Goal: Transaction & Acquisition: Purchase product/service

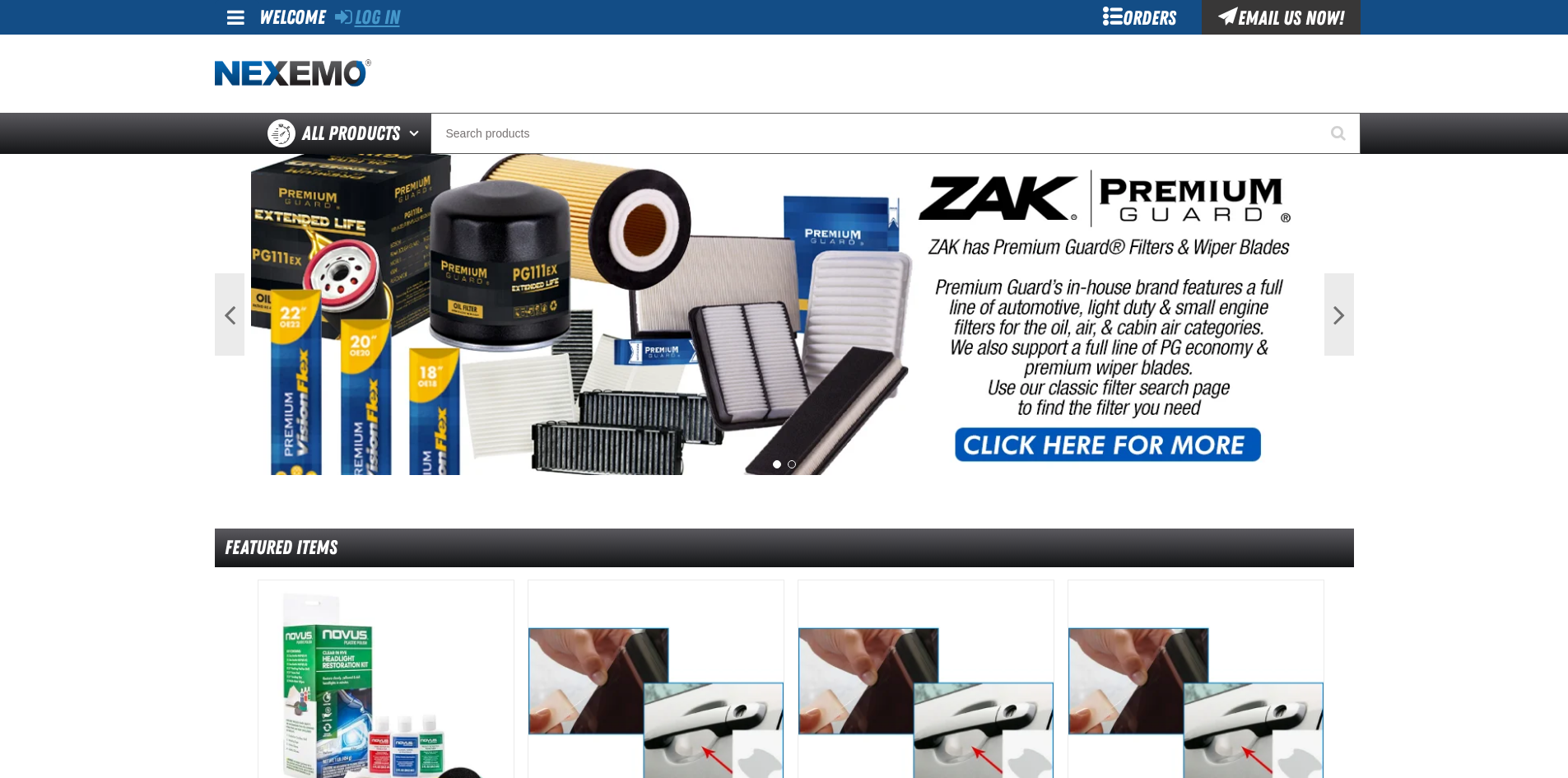
click at [386, 21] on link "Log In" at bounding box center [367, 17] width 65 height 23
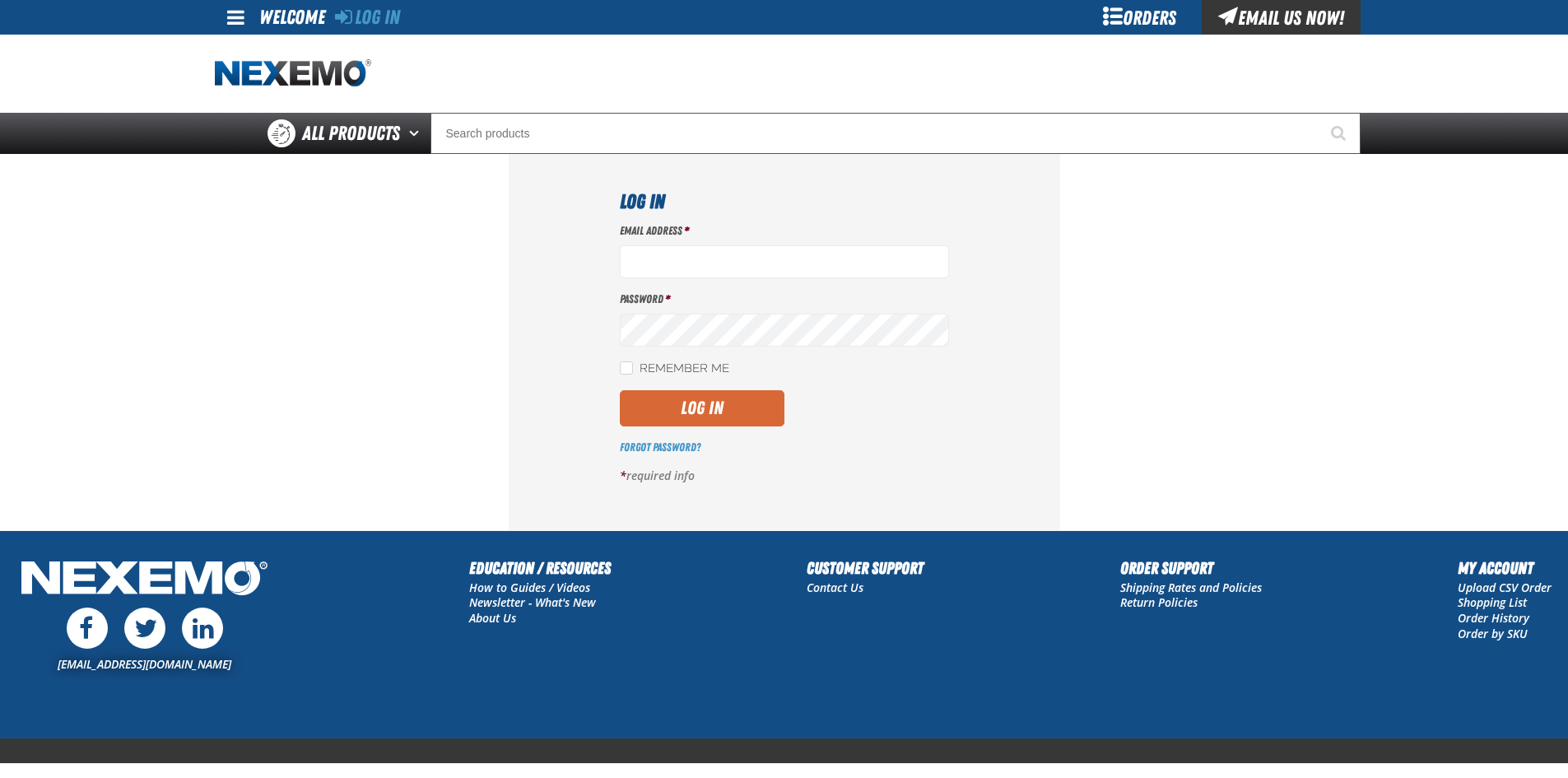
type input "telliott@vtaig.com"
click at [716, 409] on button "Log In" at bounding box center [702, 408] width 165 height 36
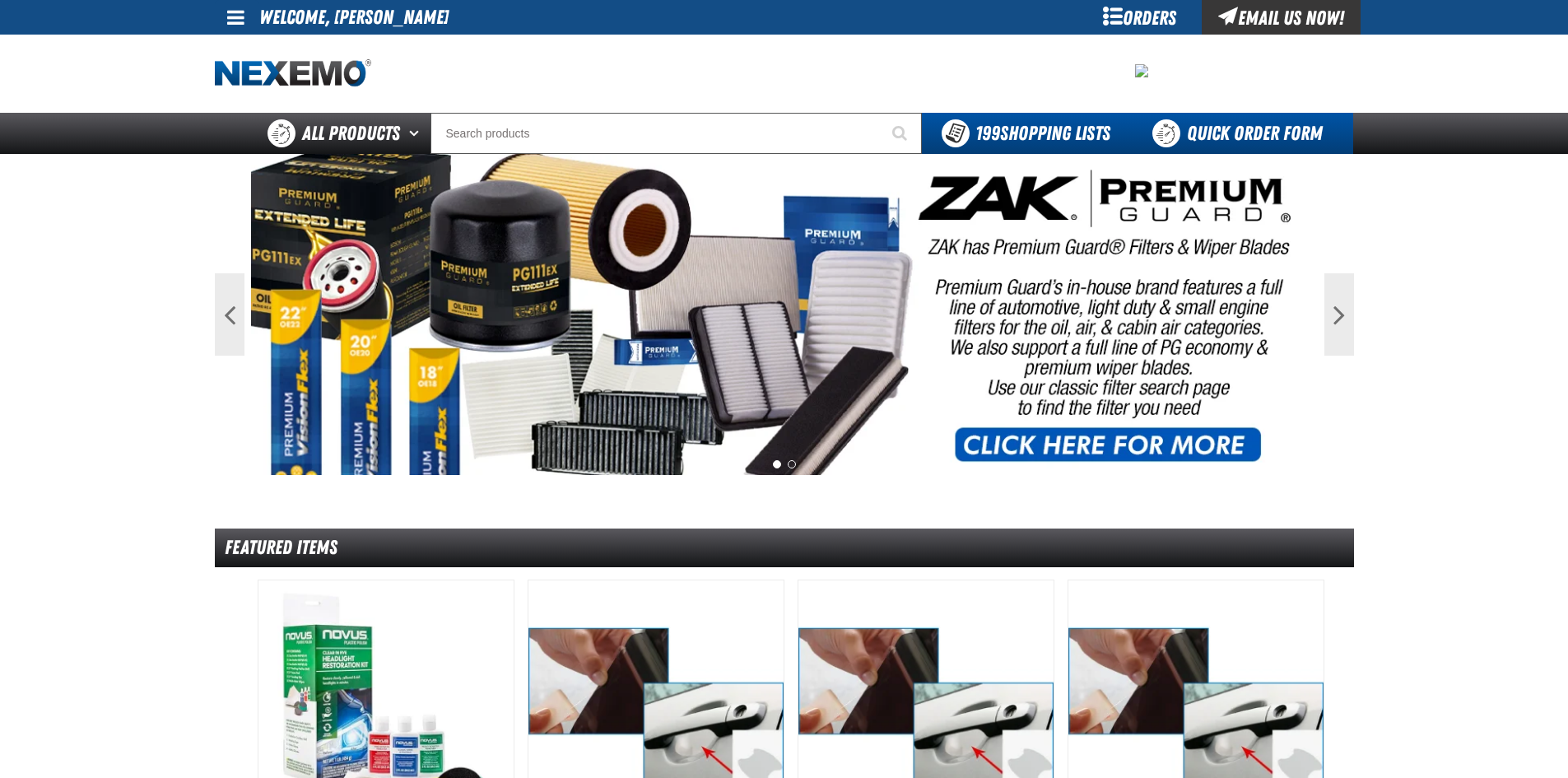
click at [1206, 131] on link "Quick Order Form" at bounding box center [1241, 133] width 223 height 42
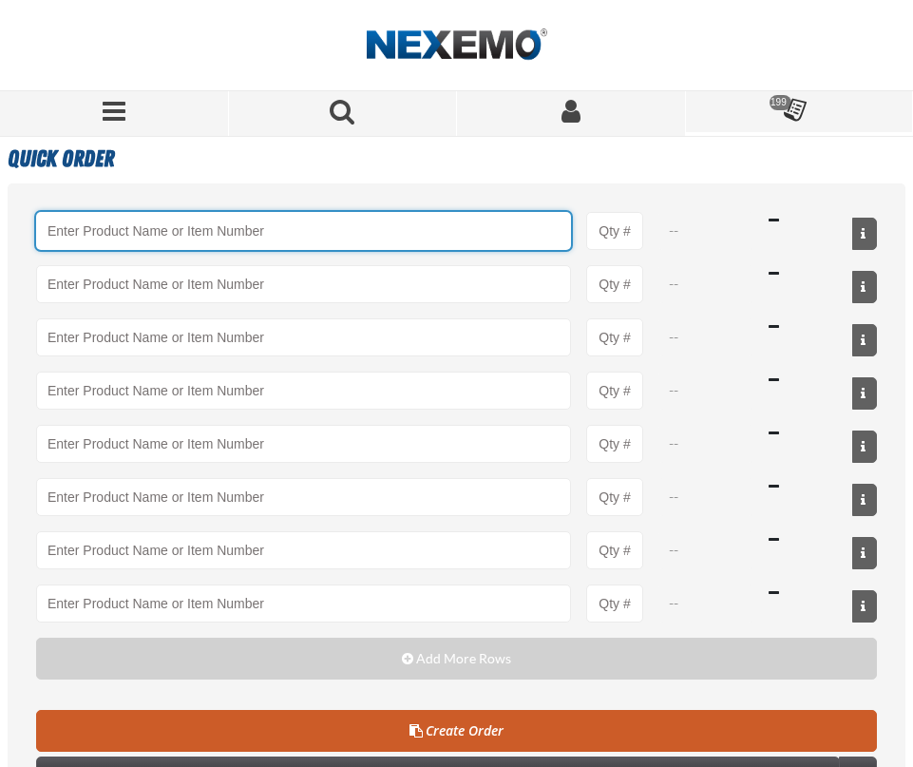
click at [127, 234] on input "Product" at bounding box center [303, 231] width 535 height 38
paste input "HOFWADD"
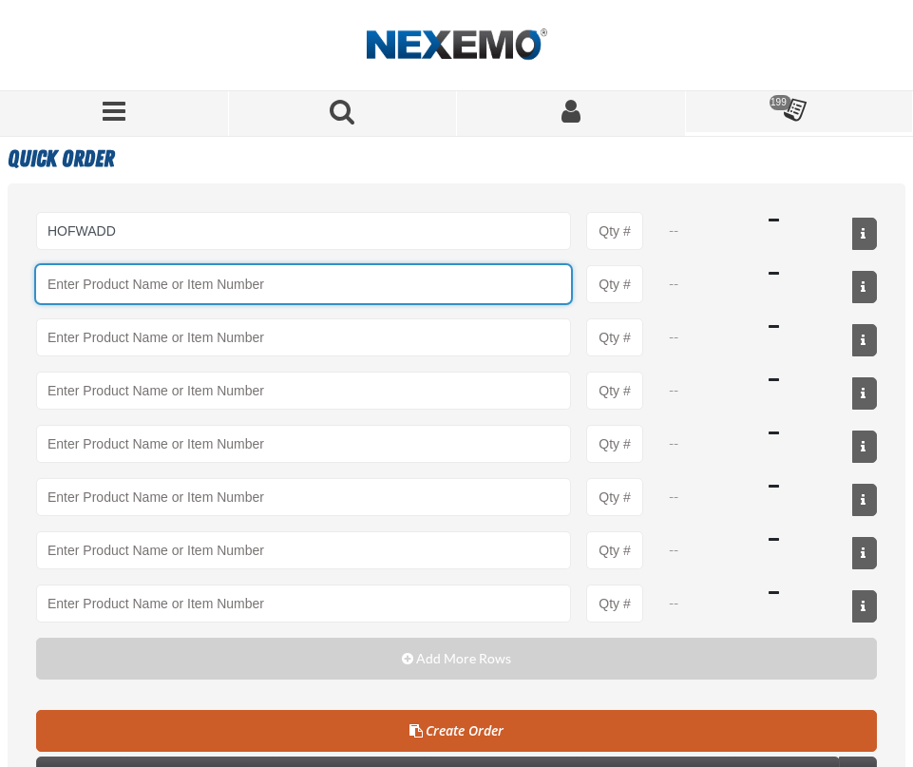
click at [328, 285] on input "Product" at bounding box center [303, 284] width 535 height 38
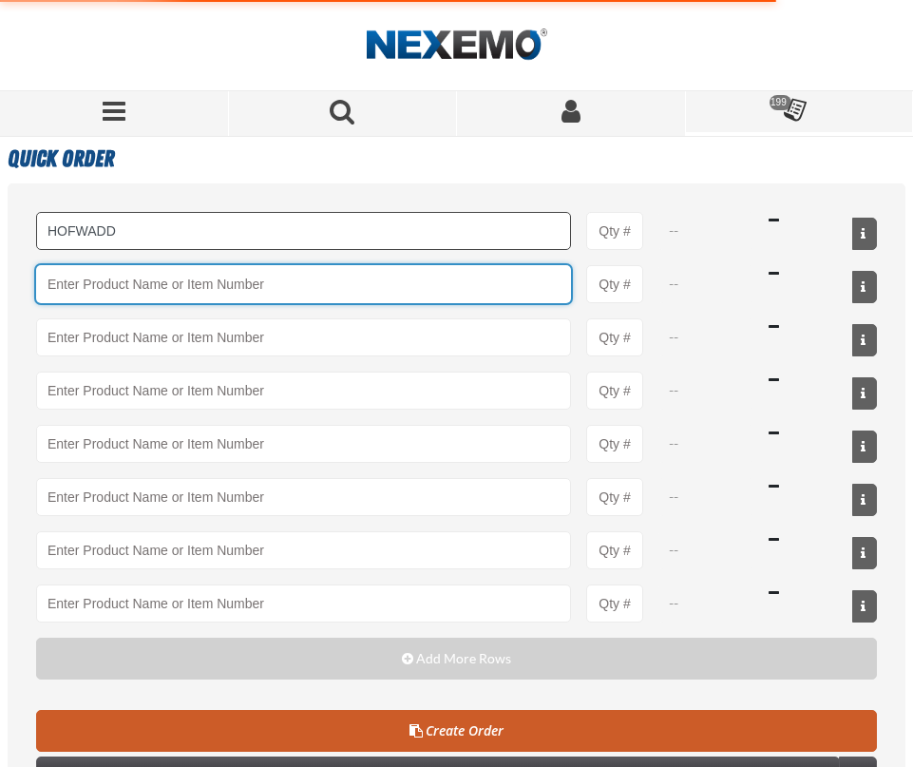
type input "HOFWADD - Honda of Fort Worth Addendum Tag"
type input "1"
select select "order"
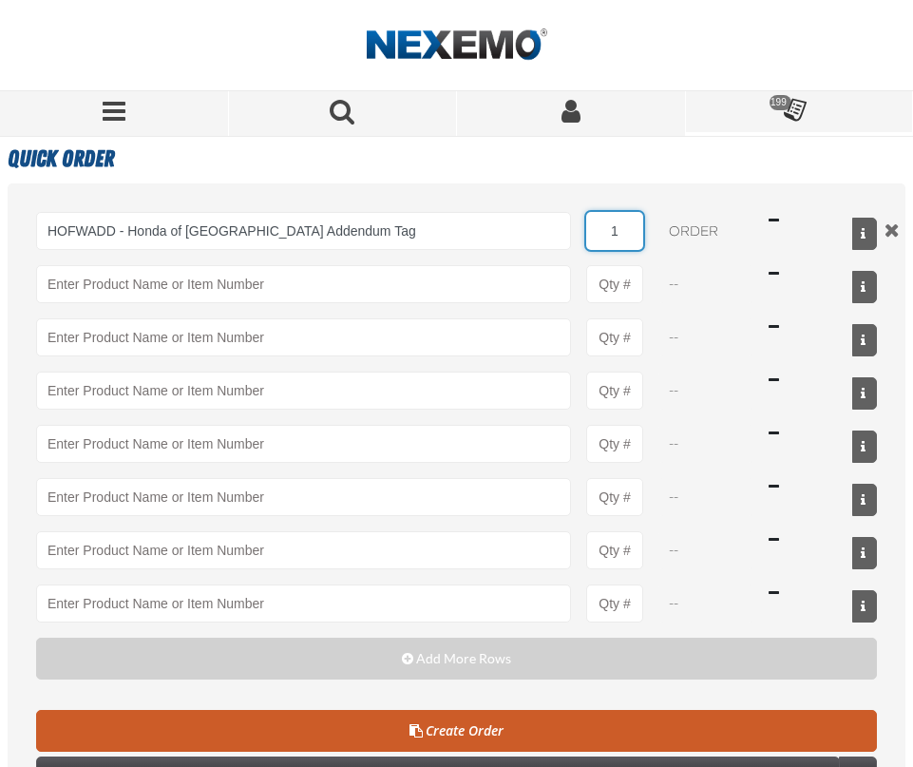
click at [618, 224] on input "1" at bounding box center [614, 231] width 57 height 38
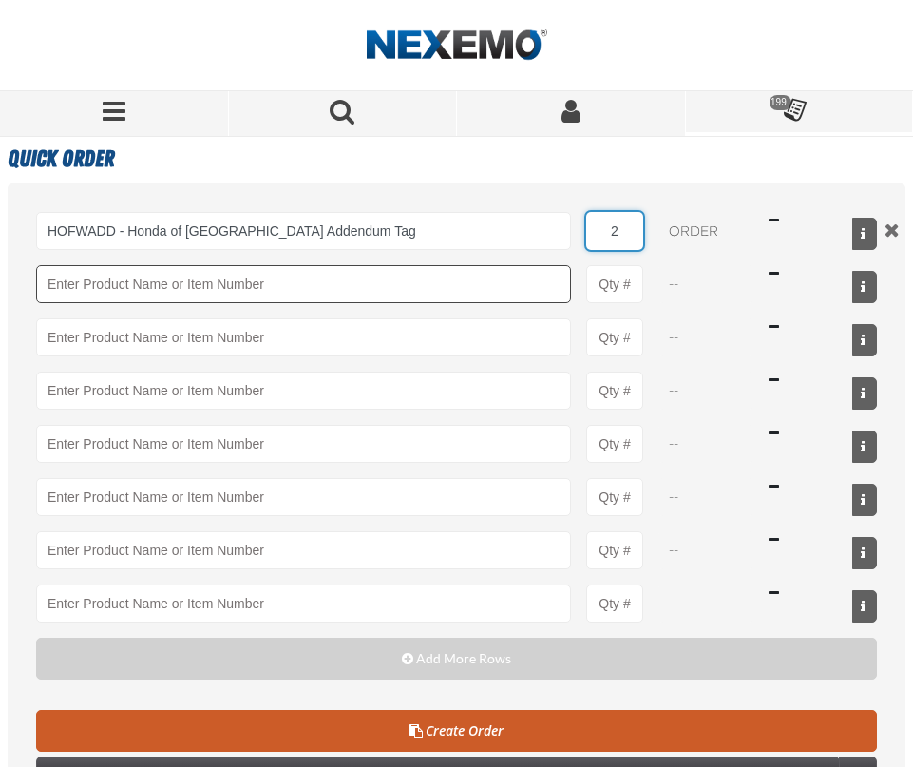
type input "2"
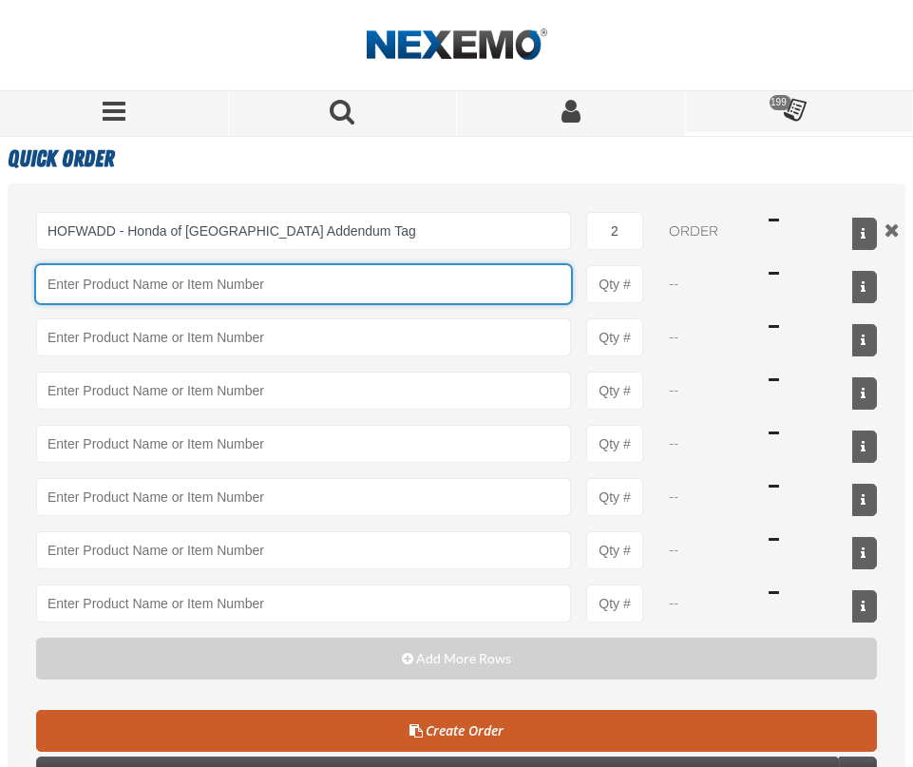
click at [64, 294] on input "Product" at bounding box center [303, 284] width 535 height 38
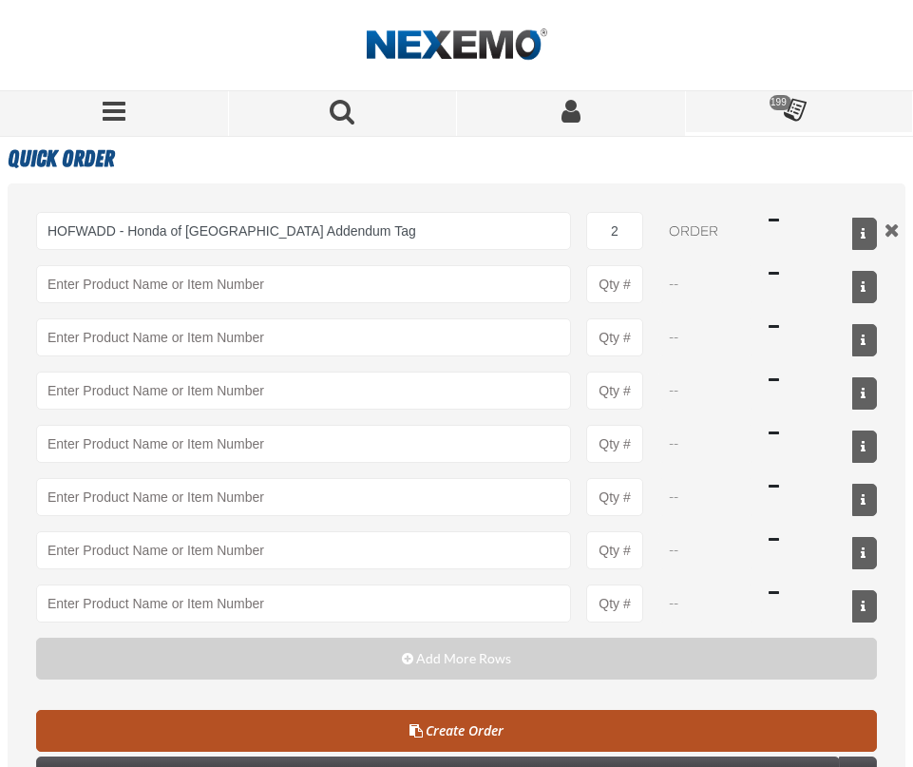
click at [442, 735] on link "Create Order" at bounding box center [456, 731] width 841 height 42
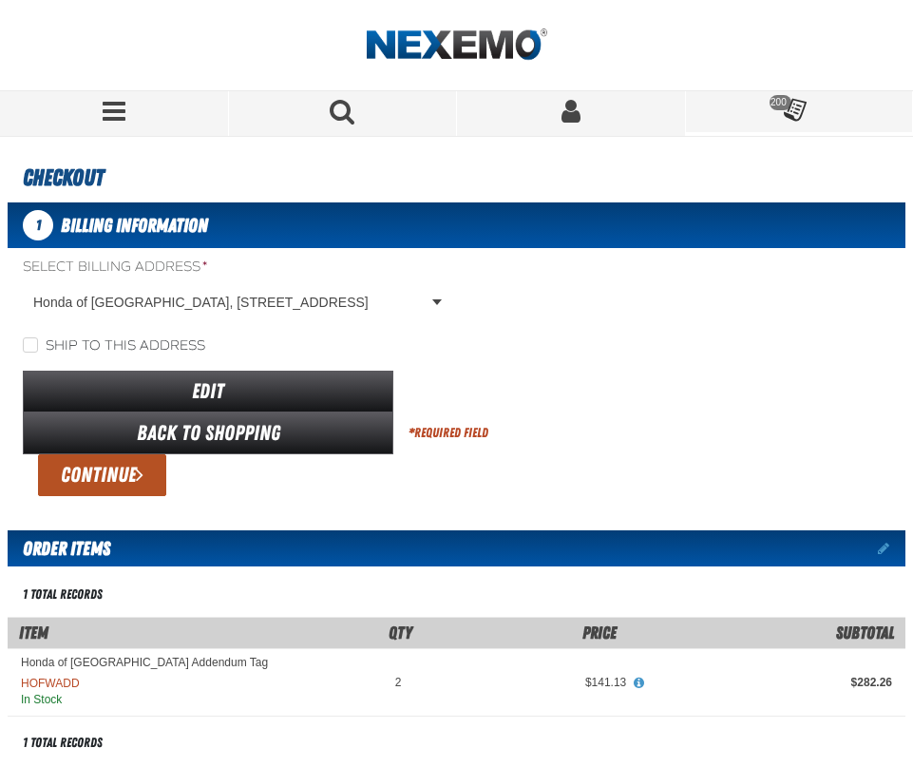
click at [149, 484] on button "Continue" at bounding box center [102, 475] width 128 height 42
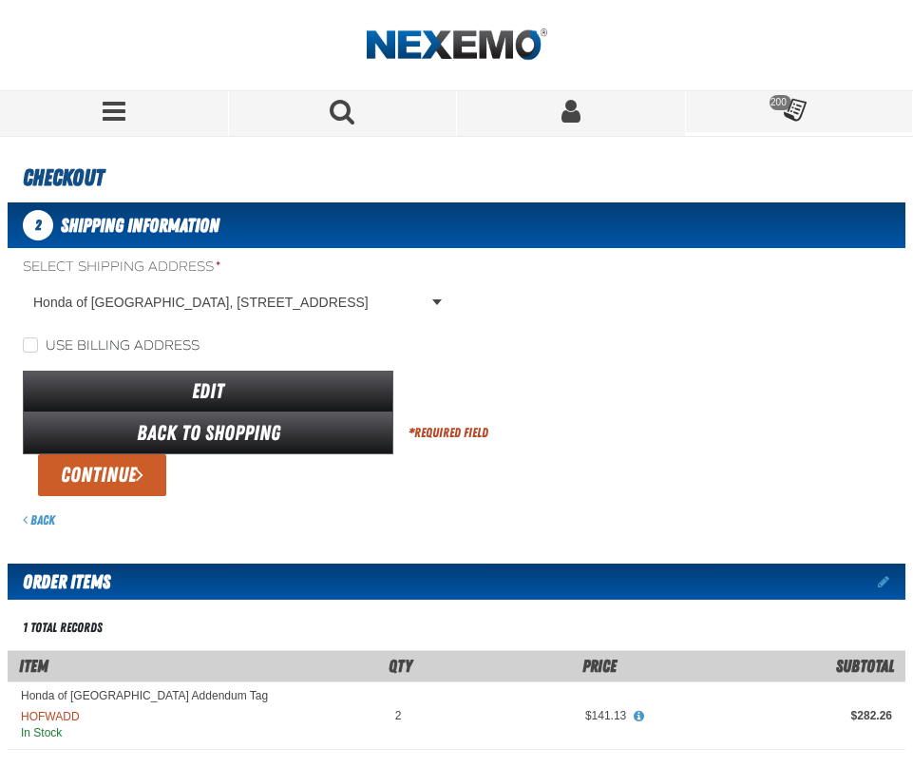
click at [150, 483] on button "Continue" at bounding box center [102, 475] width 128 height 42
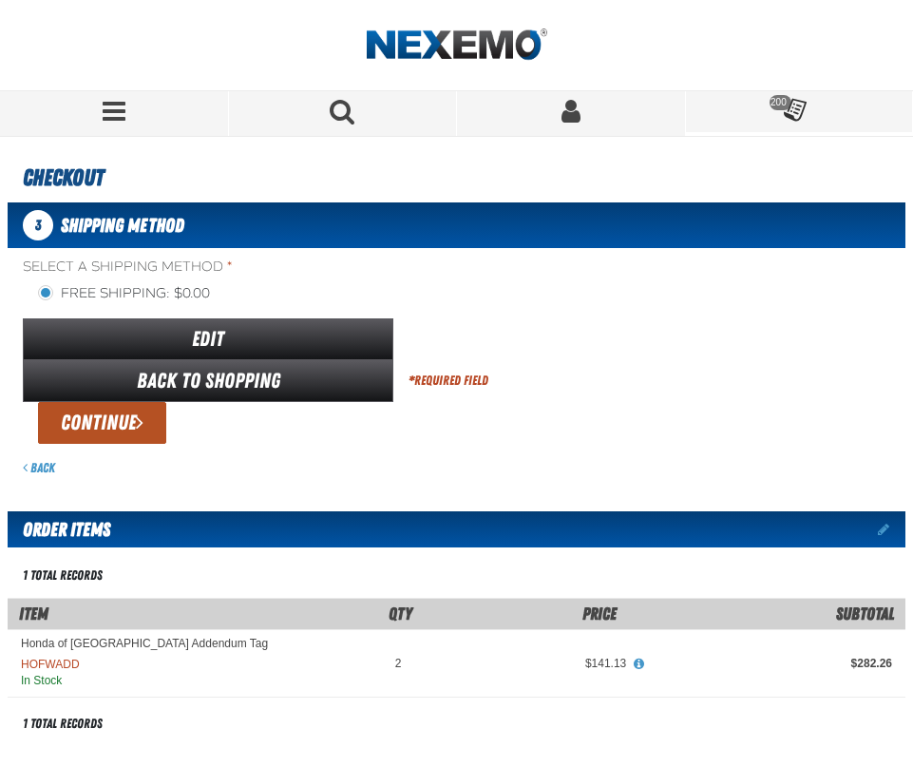
click at [139, 426] on span "submit" at bounding box center [140, 421] width 8 height 21
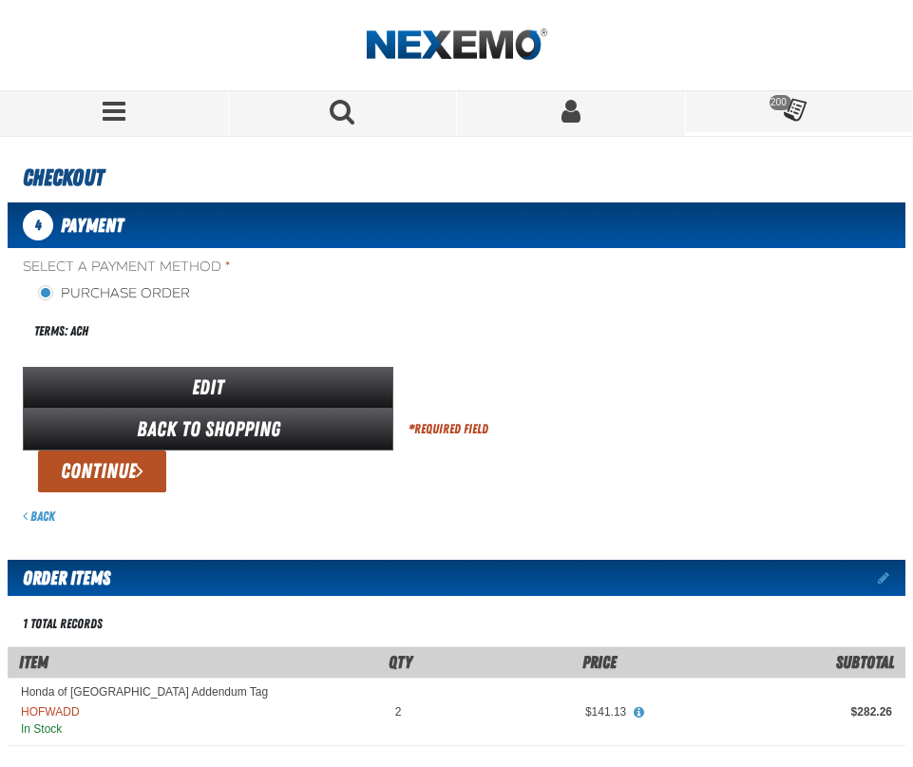
click at [129, 466] on button "Continue" at bounding box center [102, 471] width 128 height 42
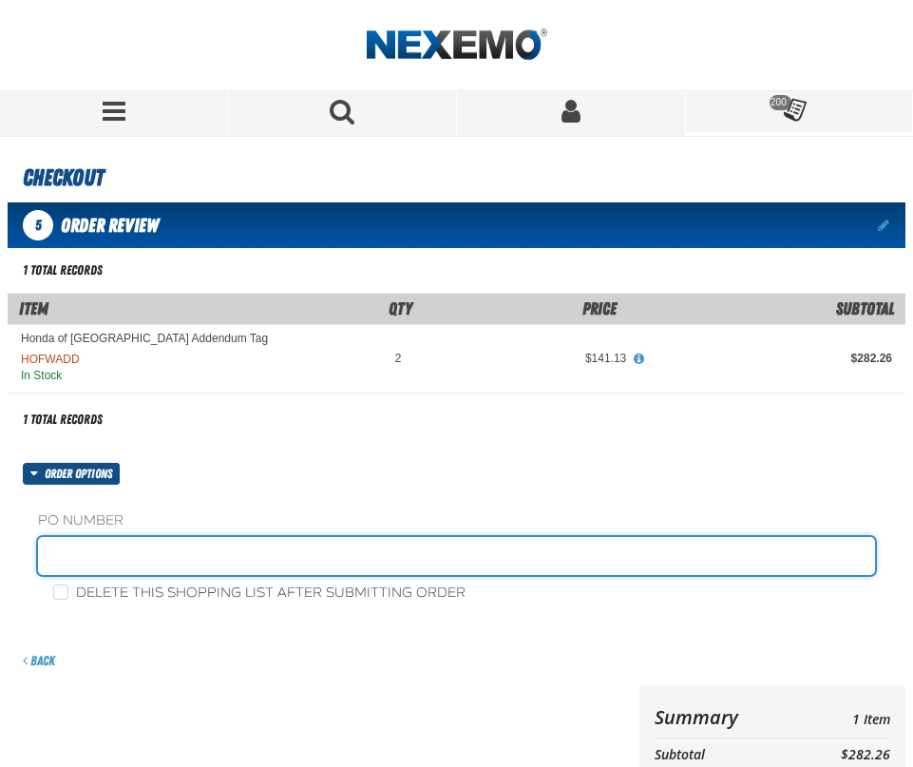
click at [85, 547] on input "text" at bounding box center [456, 556] width 837 height 38
type input "1 for used cars/ 1 for new cars Todd"
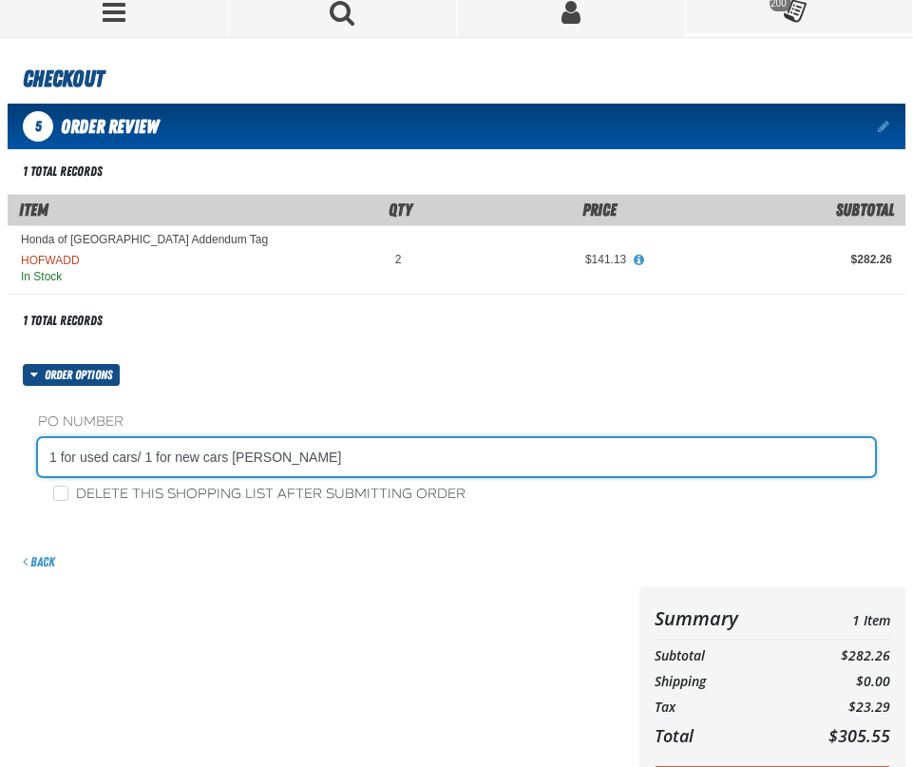
scroll to position [190, 0]
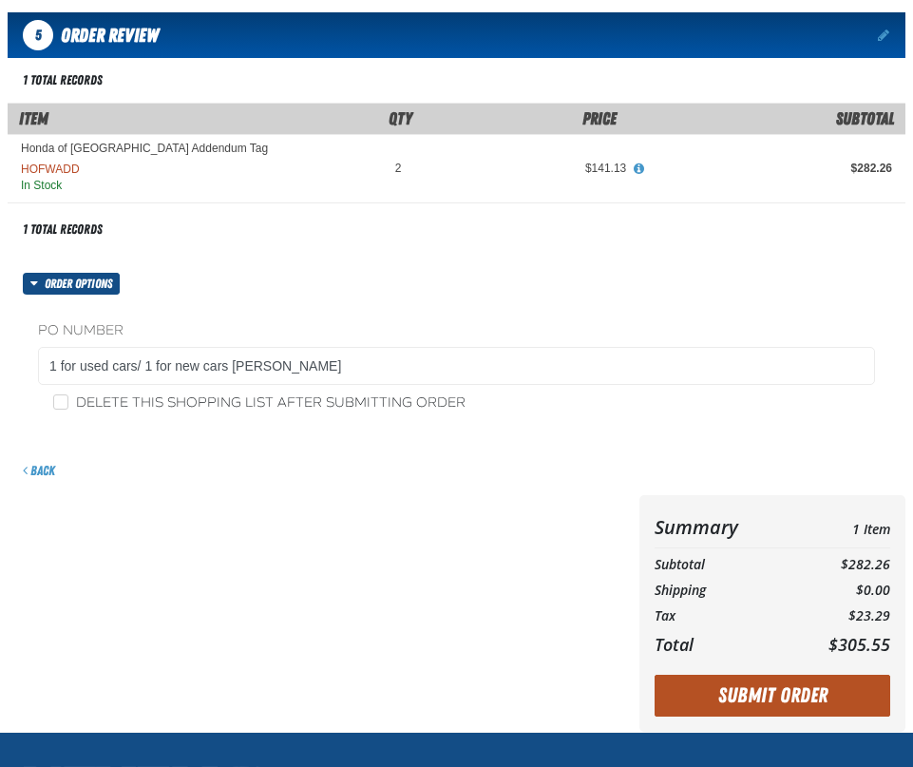
click at [785, 688] on button "Submit Order" at bounding box center [773, 696] width 236 height 42
